Goal: Information Seeking & Learning: Learn about a topic

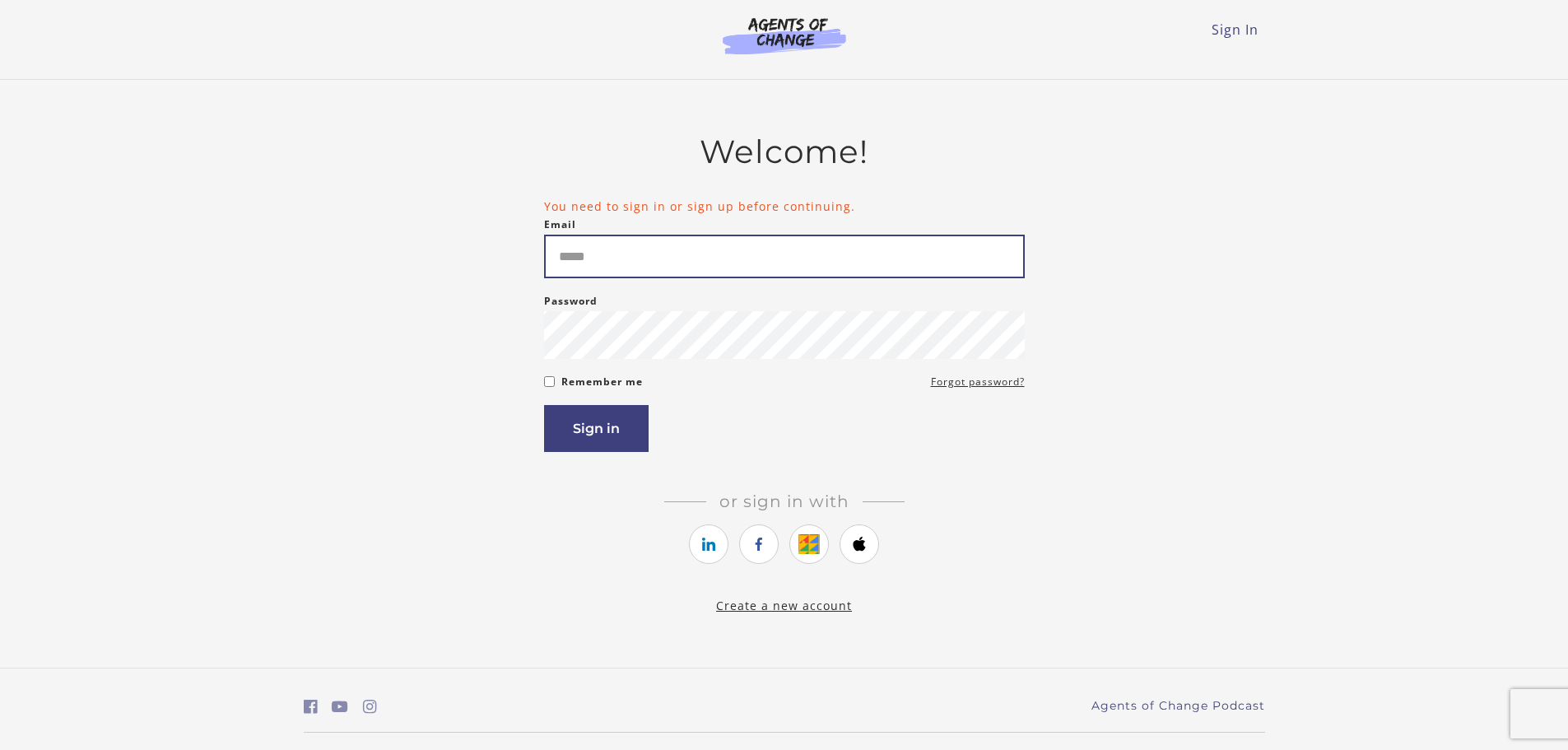
click at [775, 272] on input "Email" at bounding box center [784, 257] width 481 height 43
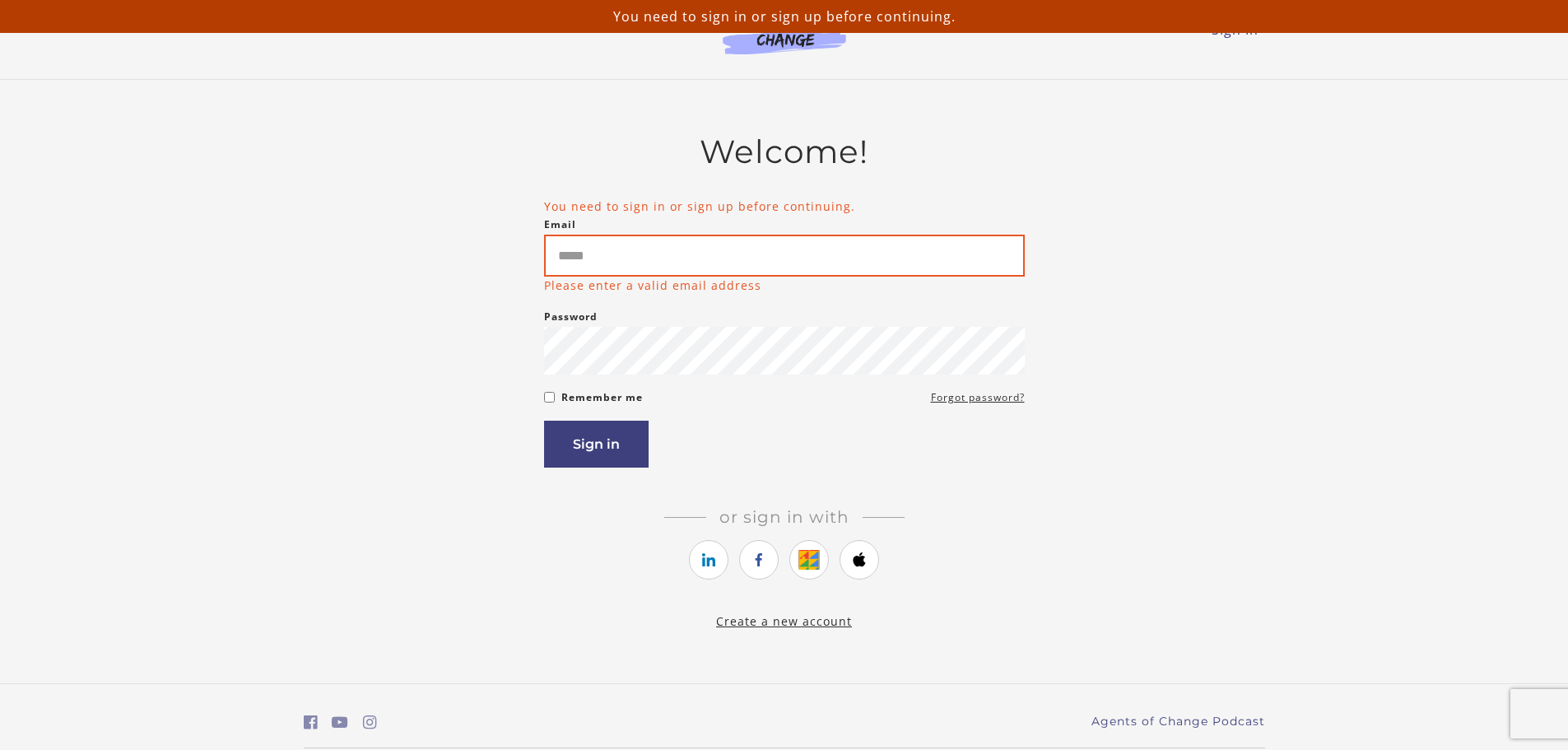
click at [700, 272] on input "Email" at bounding box center [784, 256] width 481 height 42
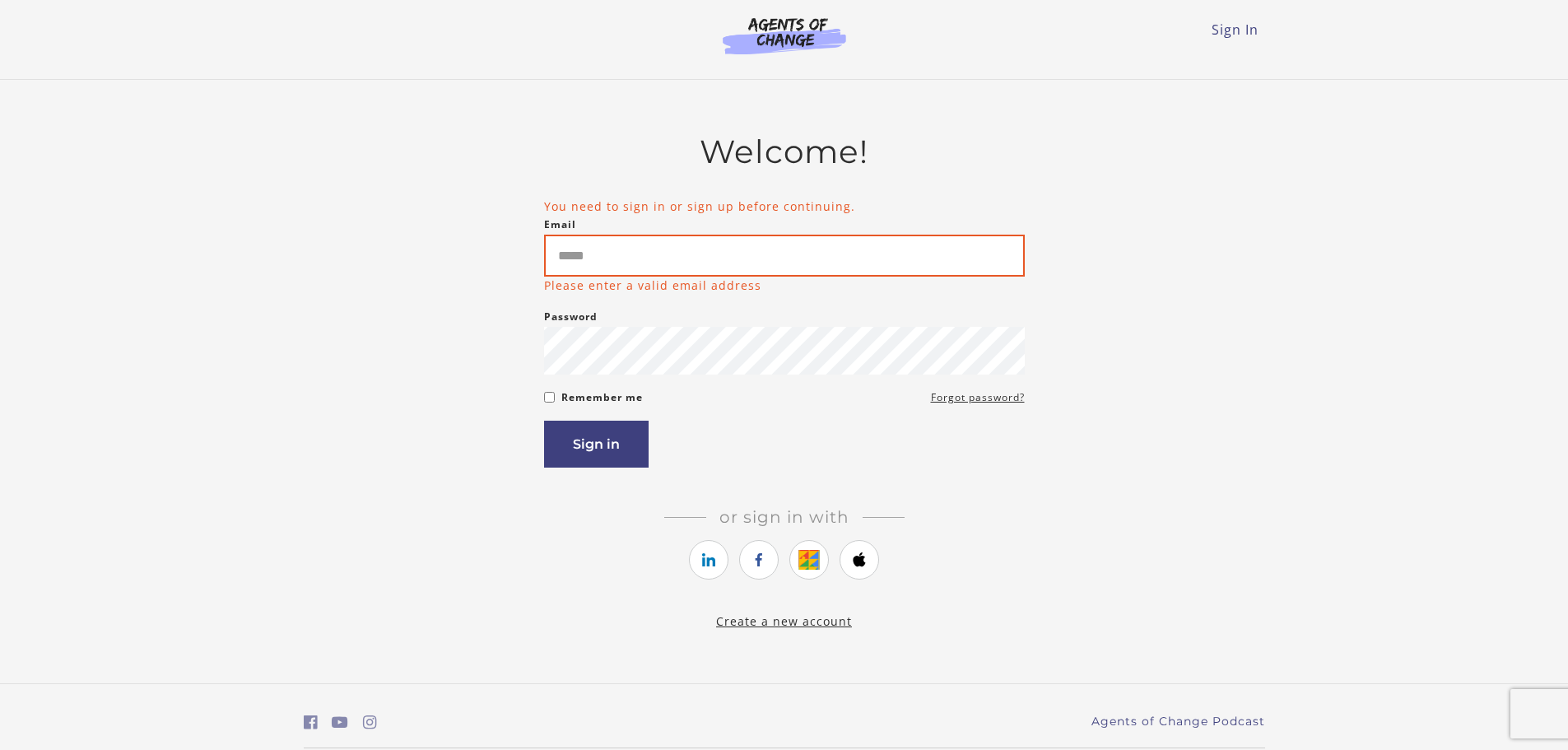
type input "**********"
click at [602, 442] on button "Sign in" at bounding box center [596, 444] width 105 height 47
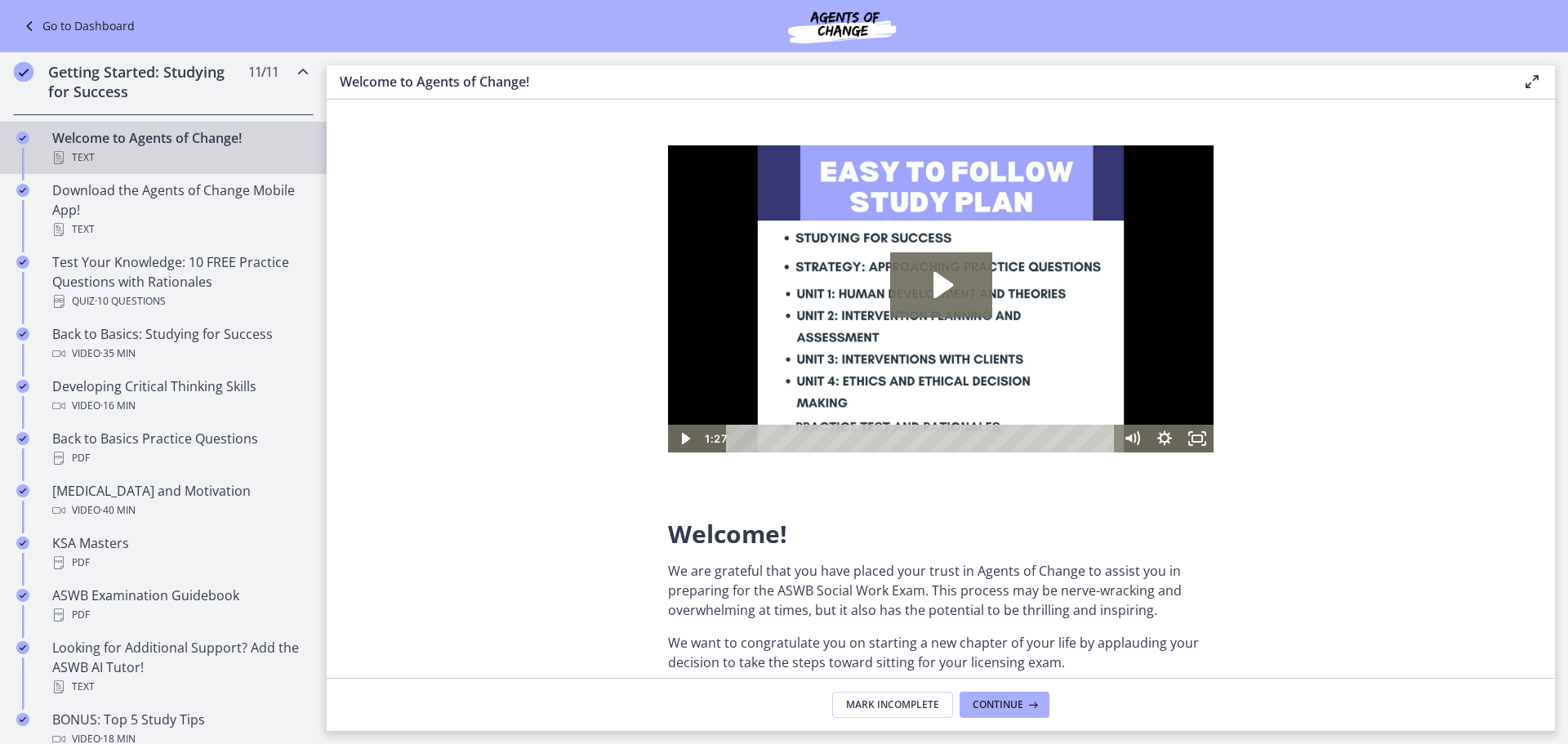
scroll to position [238, 0]
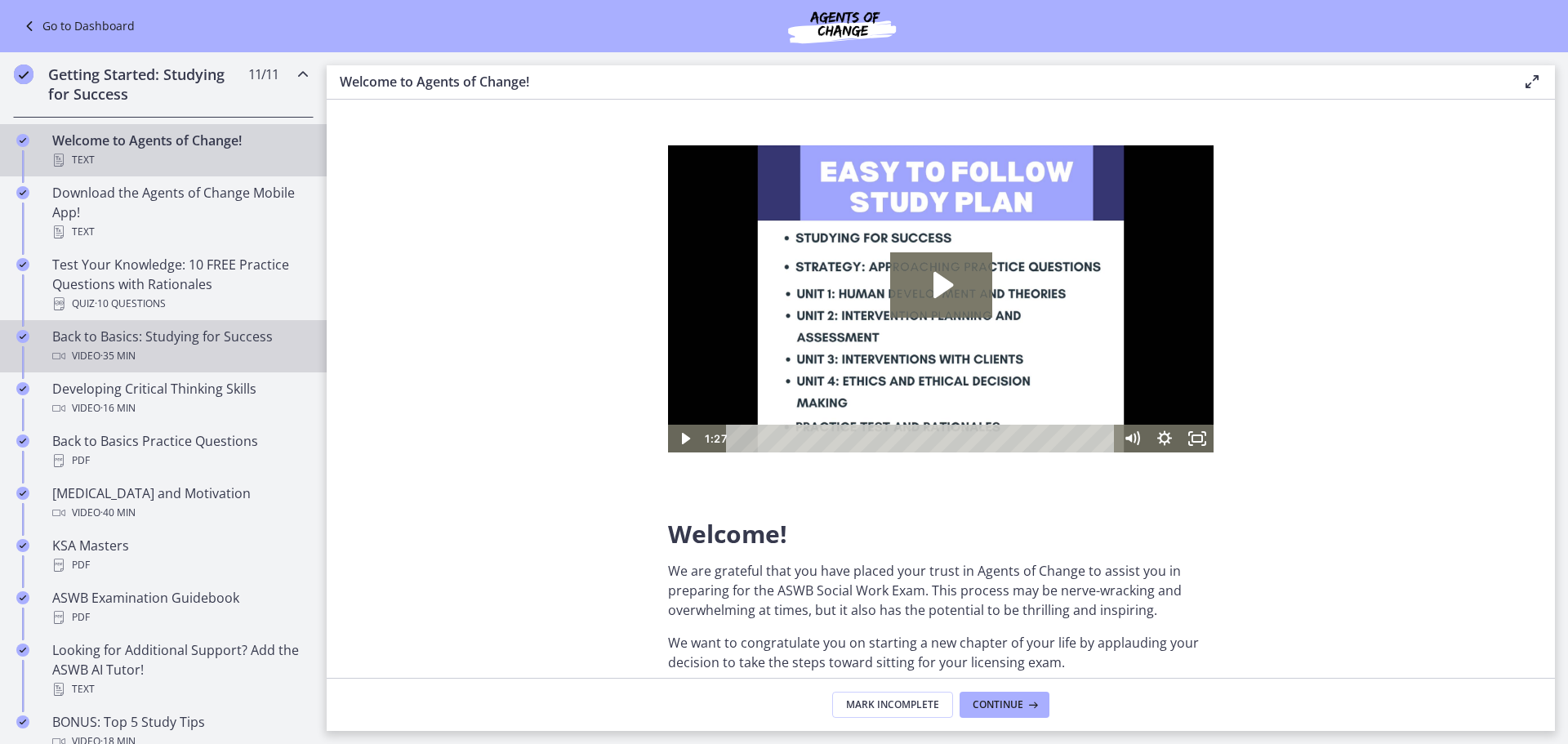
click at [176, 342] on div "Back to Basics: Studying for Success Video · 35 min" at bounding box center [179, 346] width 255 height 39
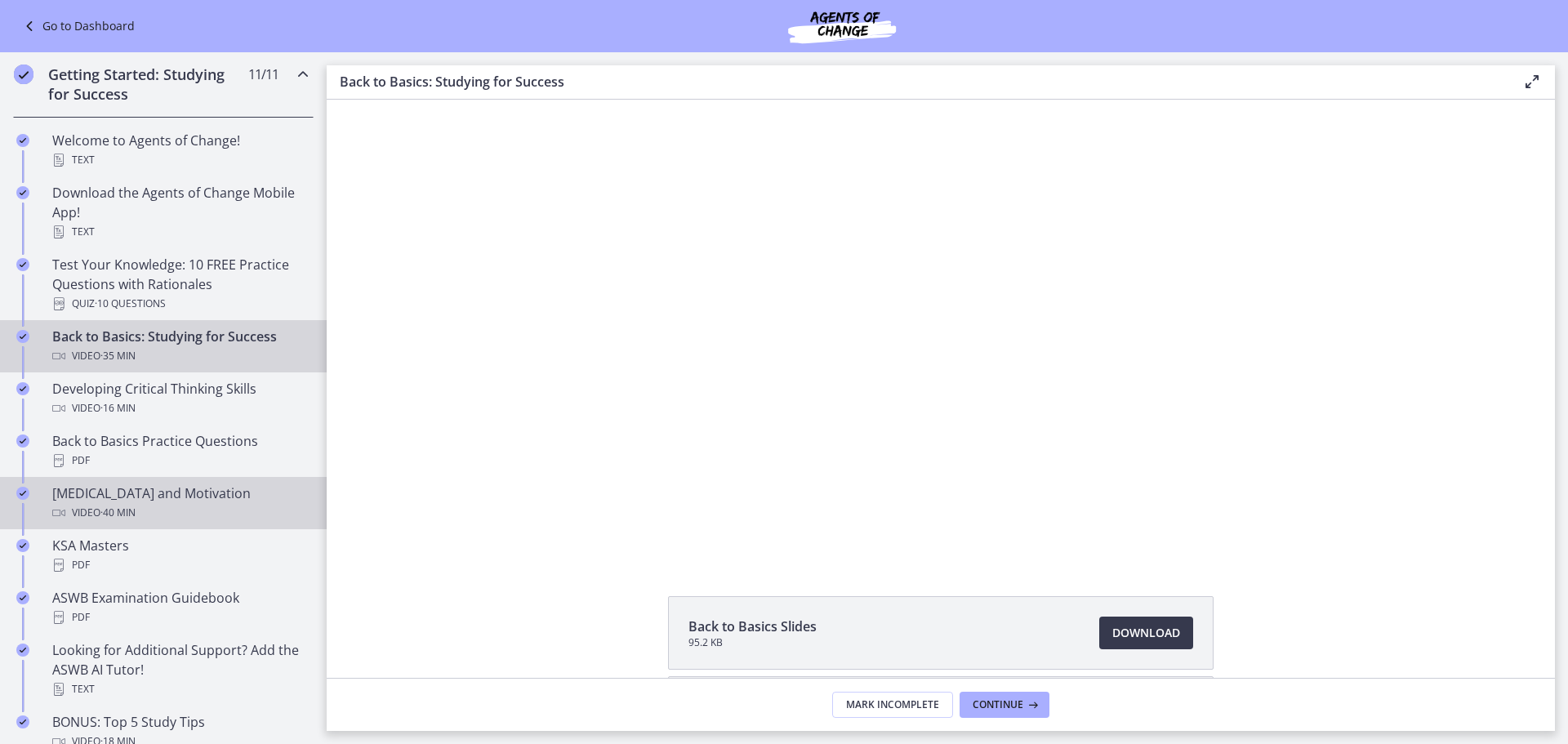
click at [204, 509] on div "Video · 40 min" at bounding box center [179, 513] width 255 height 20
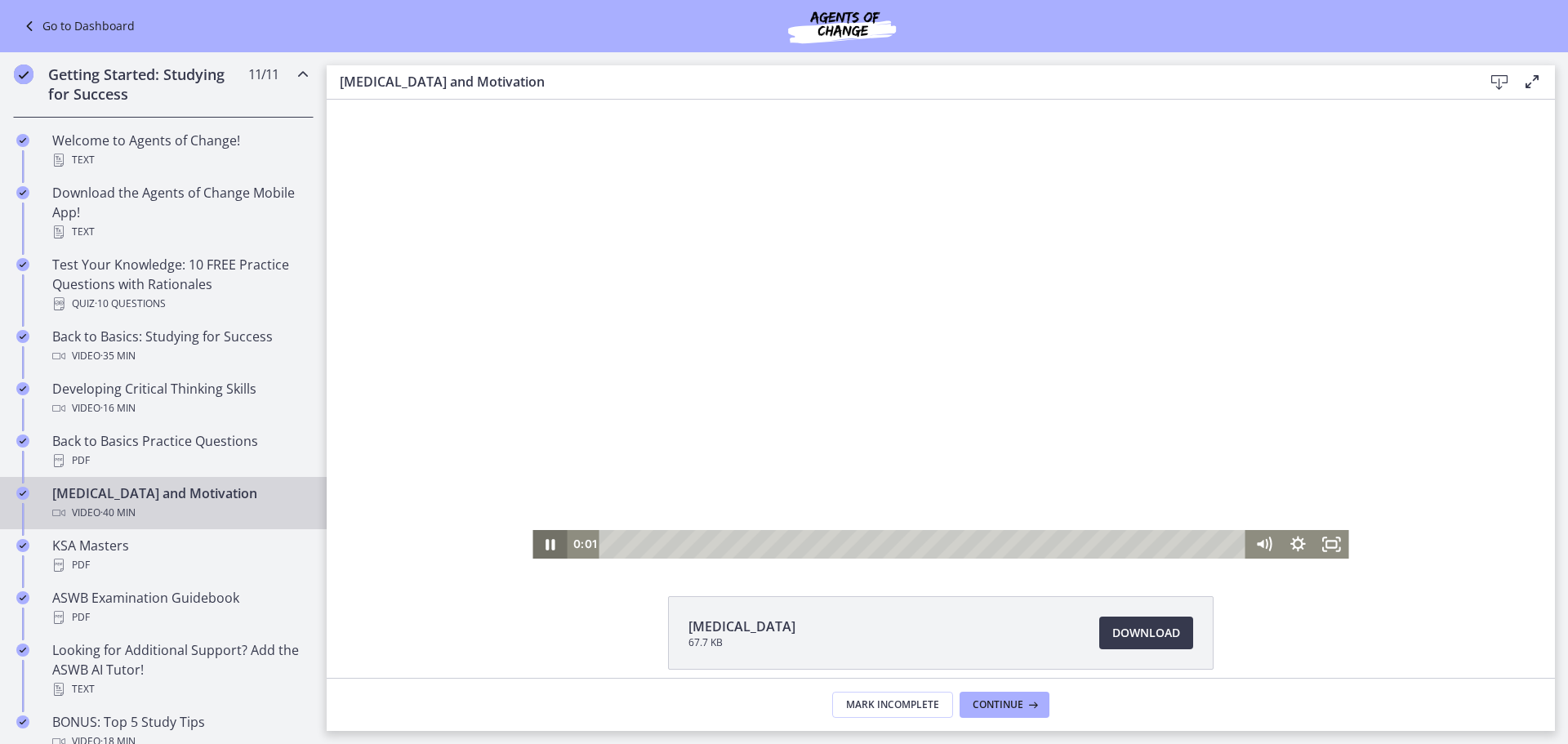
click at [533, 543] on icon "Pause" at bounding box center [550, 544] width 34 height 29
